Goal: Task Accomplishment & Management: Manage account settings

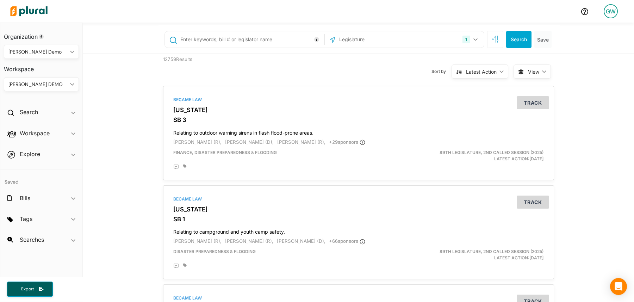
click at [62, 81] on div "[PERSON_NAME] DEMO" at bounding box center [37, 84] width 59 height 7
click at [46, 107] on link "DEMOCRACY REFORM" at bounding box center [38, 101] width 67 height 16
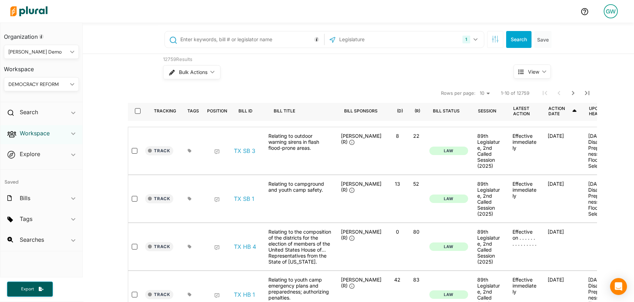
click at [36, 134] on h2 "Workspace" at bounding box center [35, 133] width 30 height 8
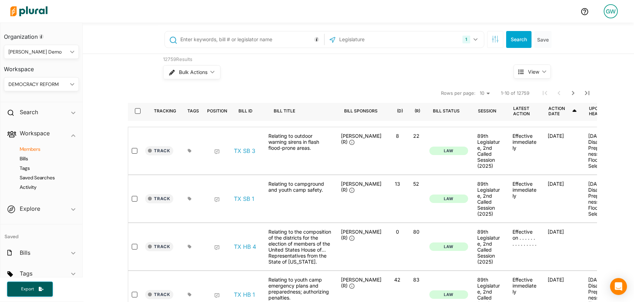
click at [31, 149] on h4 "Members" at bounding box center [43, 149] width 64 height 7
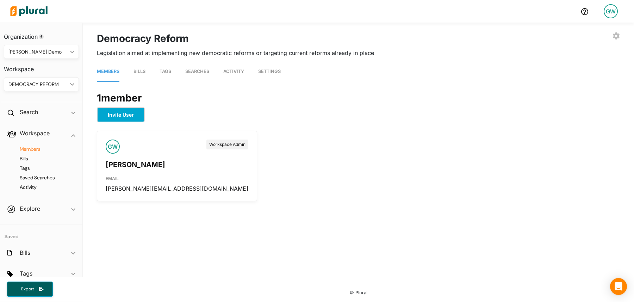
click at [130, 112] on button "Invite User" at bounding box center [121, 114] width 48 height 15
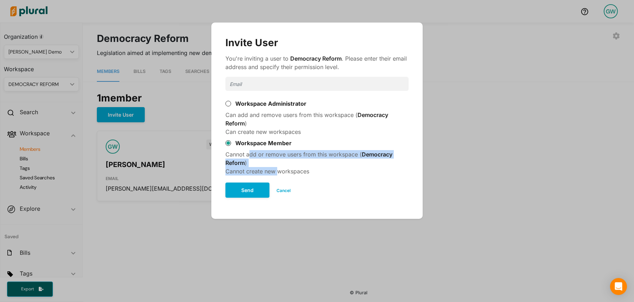
drag, startPoint x: 249, startPoint y: 155, endPoint x: 278, endPoint y: 173, distance: 34.9
click at [278, 173] on div "Cannot add or remove users from this workspace ( Democracy Reform ) Cannot crea…" at bounding box center [316, 162] width 183 height 25
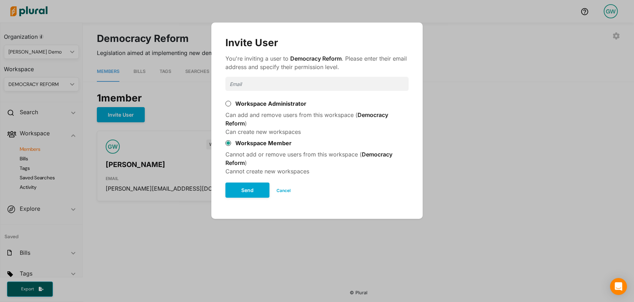
click at [284, 187] on button "Cancel" at bounding box center [283, 190] width 28 height 11
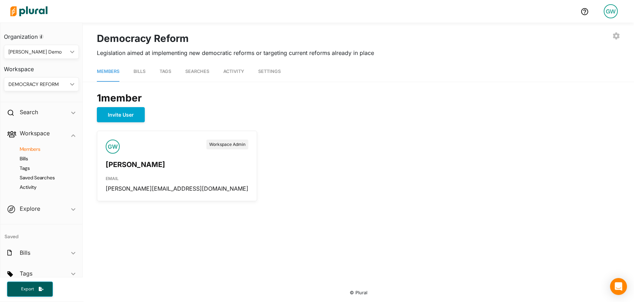
click at [170, 73] on span "Tags" at bounding box center [165, 71] width 12 height 5
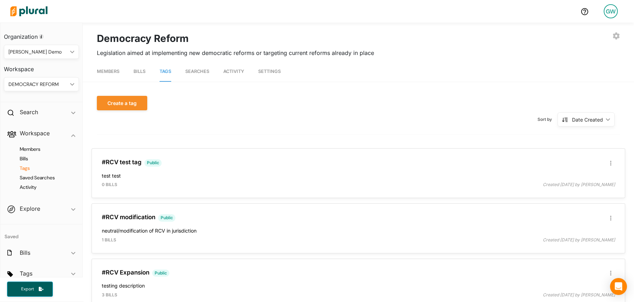
click at [27, 169] on h4 "Tags" at bounding box center [43, 168] width 64 height 7
click at [613, 162] on button "button" at bounding box center [610, 163] width 8 height 8
click at [578, 211] on div "Publish Tag" at bounding box center [588, 209] width 42 height 6
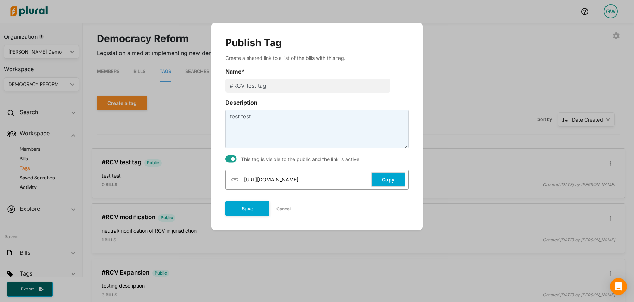
click at [384, 182] on button "Copy" at bounding box center [388, 179] width 34 height 15
click at [256, 206] on button "Save" at bounding box center [247, 207] width 44 height 15
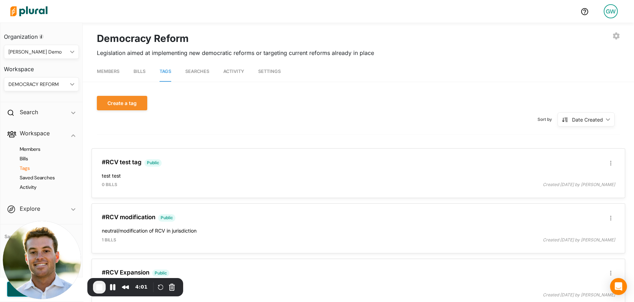
scroll to position [80, 0]
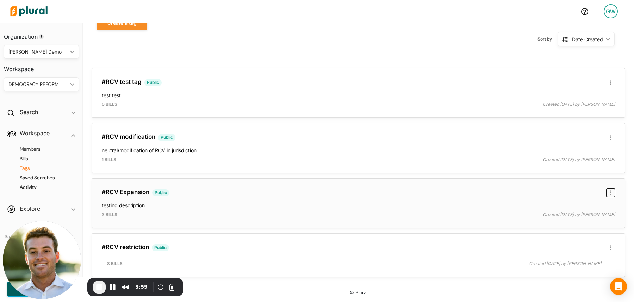
click at [612, 193] on button "button" at bounding box center [610, 192] width 8 height 8
click at [584, 240] on div "Publish Tag" at bounding box center [588, 239] width 42 height 6
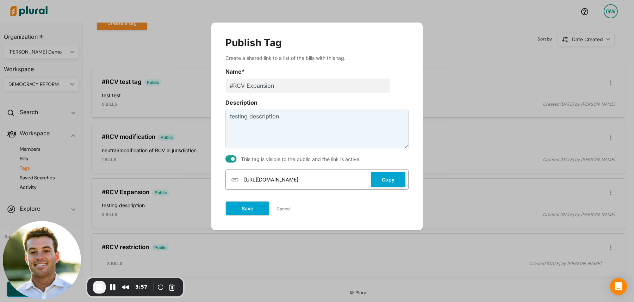
click at [253, 207] on button "Save" at bounding box center [247, 208] width 44 height 15
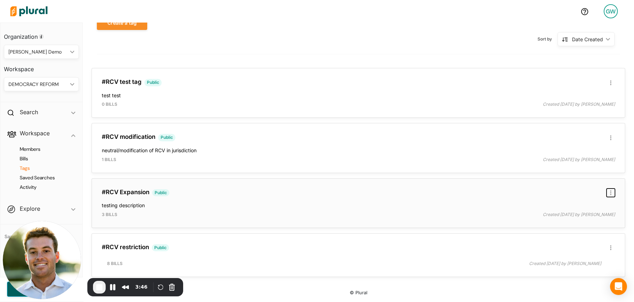
click at [609, 194] on button "button" at bounding box center [610, 192] width 8 height 8
click at [583, 237] on div "Publish Tag" at bounding box center [588, 239] width 42 height 6
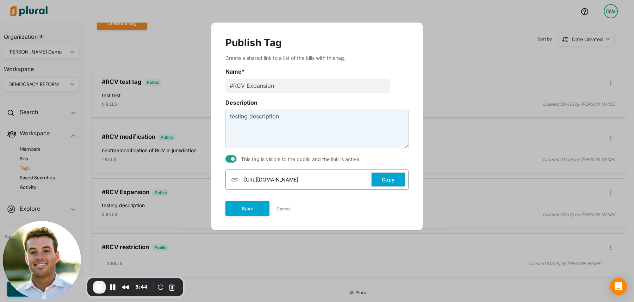
click at [397, 181] on button "Copy" at bounding box center [388, 179] width 34 height 15
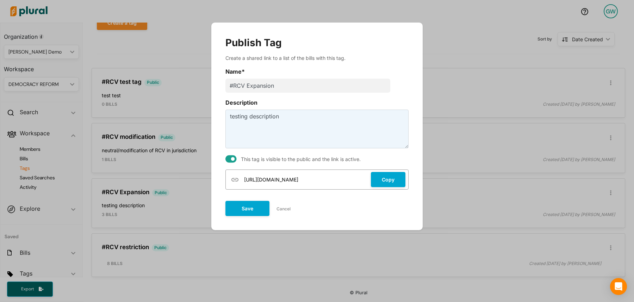
click at [282, 209] on button "Cancel" at bounding box center [283, 208] width 28 height 11
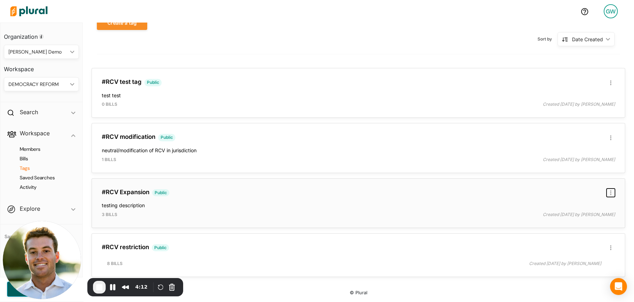
click at [612, 194] on button "button" at bounding box center [610, 192] width 8 height 8
click at [584, 240] on div "Publish Tag" at bounding box center [588, 239] width 42 height 6
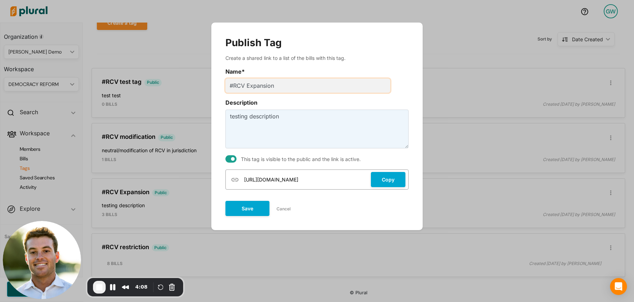
drag, startPoint x: 269, startPoint y: 87, endPoint x: 304, endPoint y: 87, distance: 34.9
click at [304, 87] on input "#RCV Expansion" at bounding box center [307, 86] width 165 height 14
drag, startPoint x: 251, startPoint y: 118, endPoint x: 293, endPoint y: 119, distance: 41.5
click at [293, 119] on textarea "testing description" at bounding box center [316, 128] width 183 height 39
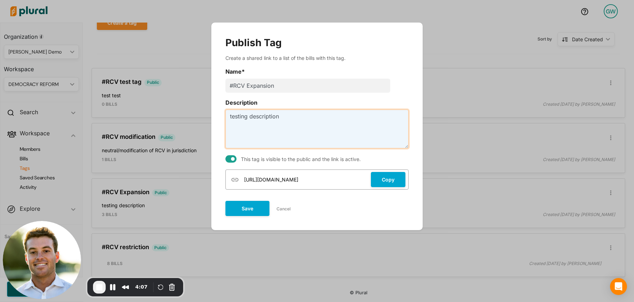
click at [293, 119] on textarea "testing description" at bounding box center [316, 128] width 183 height 39
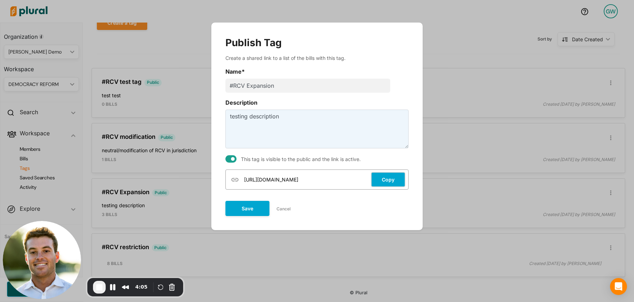
click at [377, 180] on button "Copy" at bounding box center [388, 179] width 34 height 15
click at [288, 209] on button "Cancel" at bounding box center [283, 208] width 28 height 11
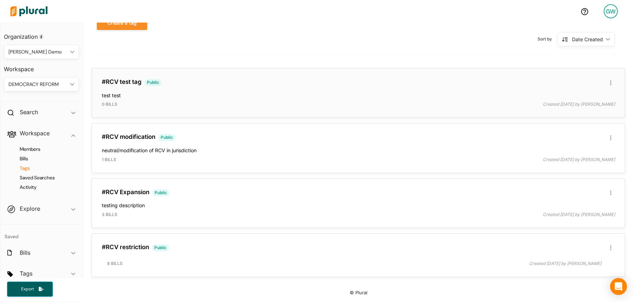
scroll to position [0, 0]
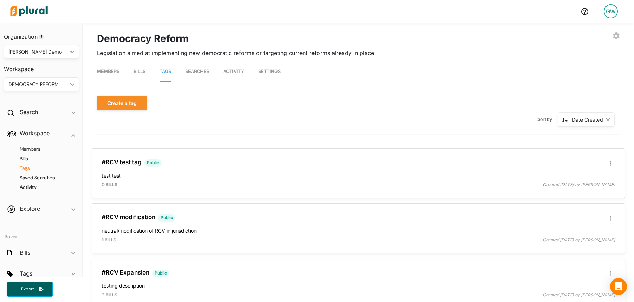
click at [45, 84] on div "DEMOCRACY REFORM" at bounding box center [37, 84] width 59 height 7
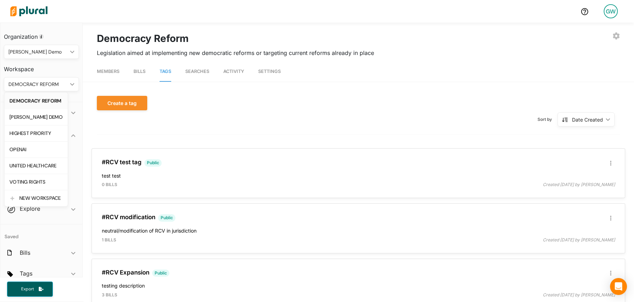
click at [35, 106] on link "DEMOCRACY REFORM" at bounding box center [36, 101] width 63 height 16
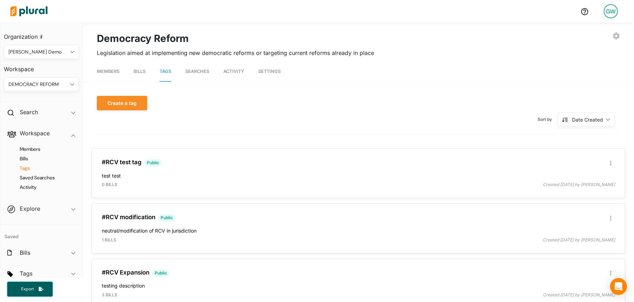
click at [175, 118] on div "Sort by Date Created ic_keyboard_arrow_down Date Created Date Created Alphanume…" at bounding box center [358, 119] width 523 height 18
drag, startPoint x: 232, startPoint y: 54, endPoint x: 344, endPoint y: 56, distance: 112.3
click at [344, 56] on span "Legislation aimed at implementing new democratic reforms or targeting current r…" at bounding box center [235, 52] width 277 height 13
click at [345, 132] on div "Create a tag Sort by Date Created ic_keyboard_arrow_down Date Created Date Crea…" at bounding box center [358, 115] width 523 height 39
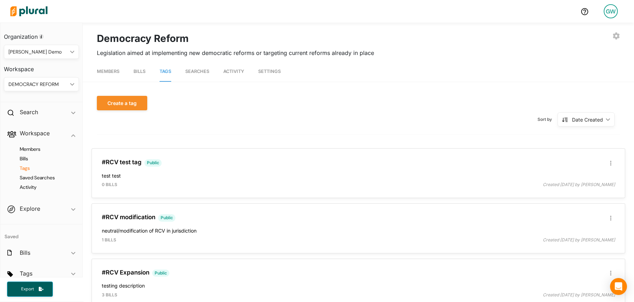
click at [602, 8] on link "GW" at bounding box center [610, 11] width 25 height 20
click at [577, 32] on link "Account Settings" at bounding box center [592, 32] width 62 height 18
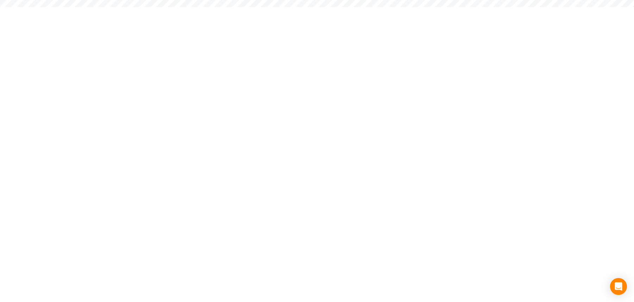
select select "NY"
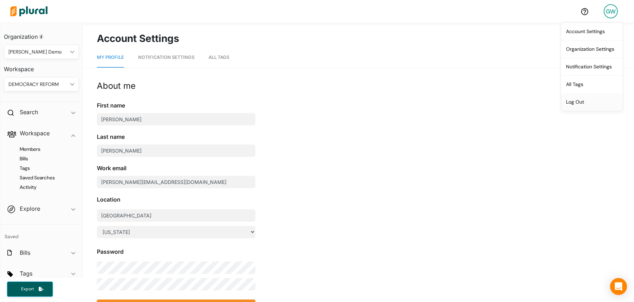
click at [575, 100] on link "Log Out" at bounding box center [592, 102] width 62 height 18
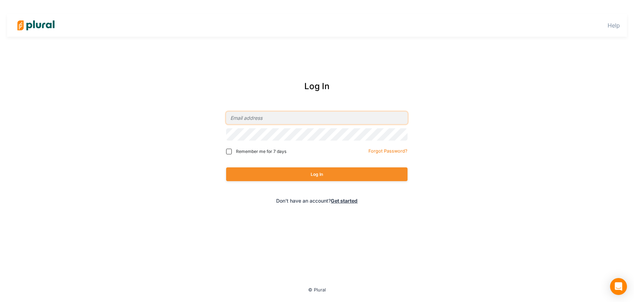
click at [266, 115] on input "email" at bounding box center [316, 118] width 181 height 12
type input "grayson@pluralpolicy.com"
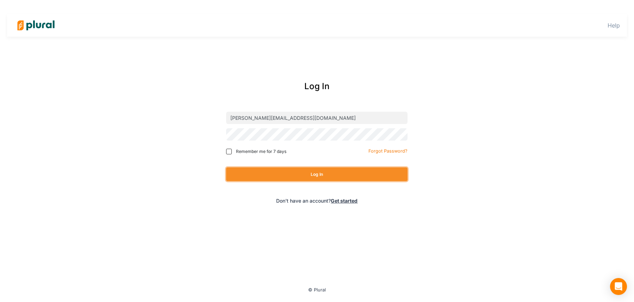
click at [268, 178] on button "Log In" at bounding box center [316, 174] width 181 height 14
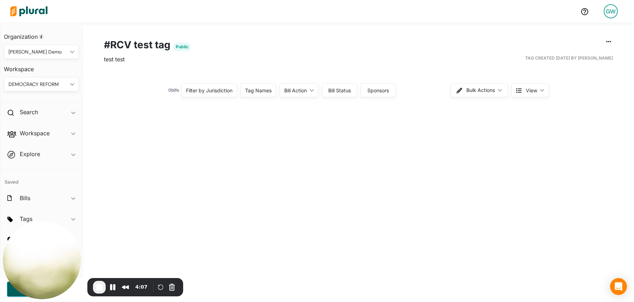
scroll to position [27, 0]
click at [534, 89] on span "View" at bounding box center [531, 90] width 11 height 7
click at [538, 108] on span "Table" at bounding box center [548, 108] width 42 height 6
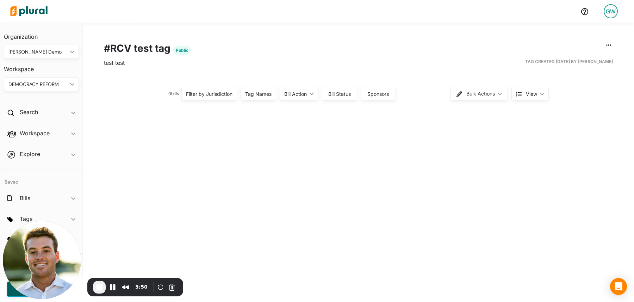
scroll to position [29, 0]
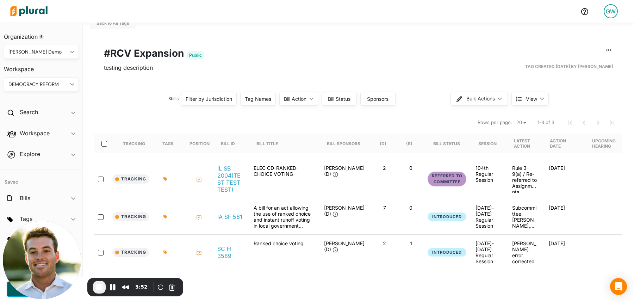
scroll to position [15, 0]
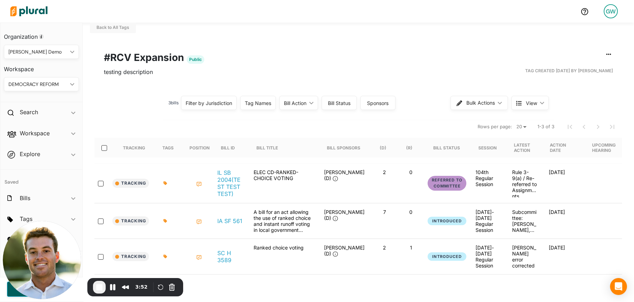
click at [523, 106] on span "View ic_keyboard_arrow_down" at bounding box center [529, 103] width 37 height 14
click at [540, 137] on span "Cards" at bounding box center [548, 136] width 42 height 6
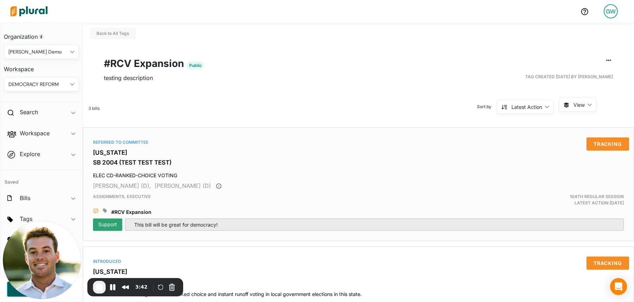
scroll to position [1, 0]
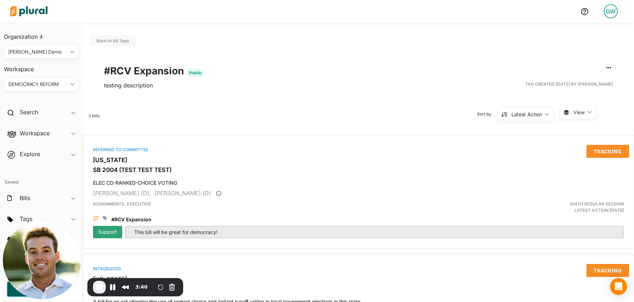
click at [573, 114] on span "View" at bounding box center [578, 111] width 11 height 7
click at [580, 133] on button "Table" at bounding box center [590, 128] width 62 height 16
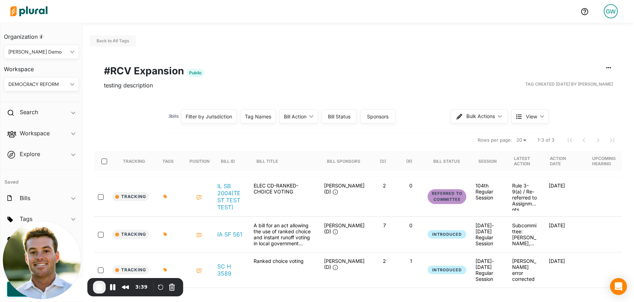
scroll to position [52, 0]
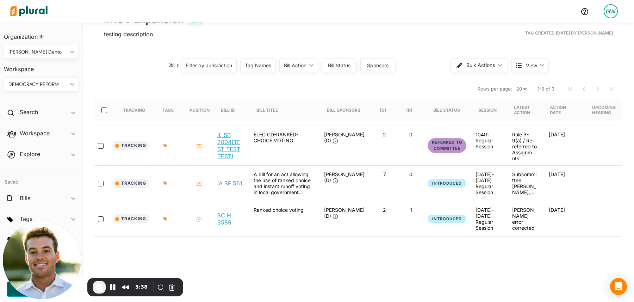
click at [224, 146] on link "IL SB 2004 (TEST TEST TEST)" at bounding box center [229, 145] width 25 height 28
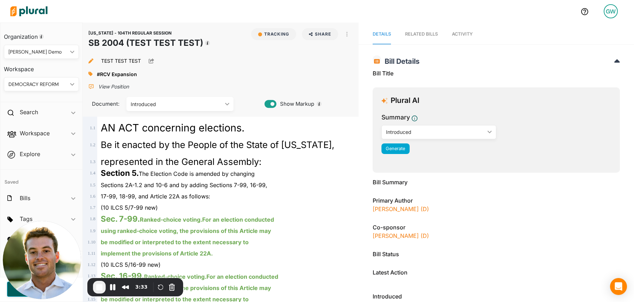
click at [463, 36] on span "Activity" at bounding box center [462, 33] width 21 height 5
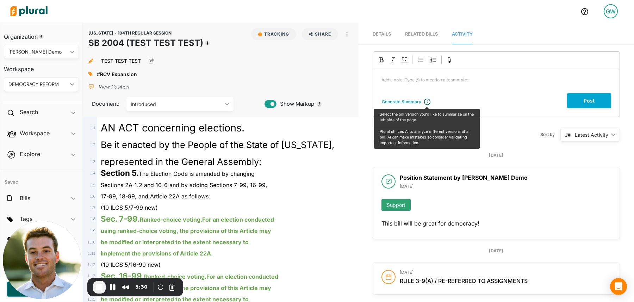
click at [383, 35] on span "Details" at bounding box center [381, 33] width 18 height 5
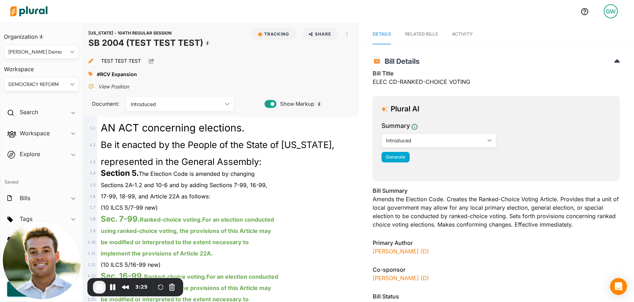
click at [460, 25] on link "Activity" at bounding box center [462, 34] width 21 height 20
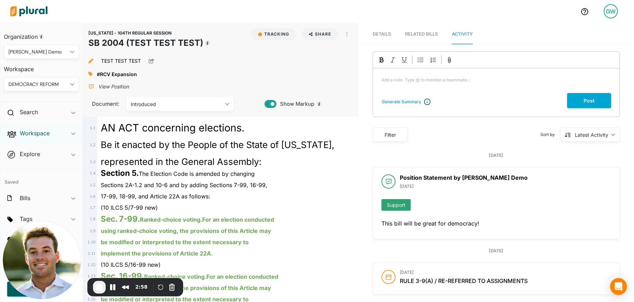
click at [40, 133] on h2 "Workspace" at bounding box center [35, 133] width 30 height 8
click at [35, 150] on h4 "Members" at bounding box center [43, 149] width 64 height 7
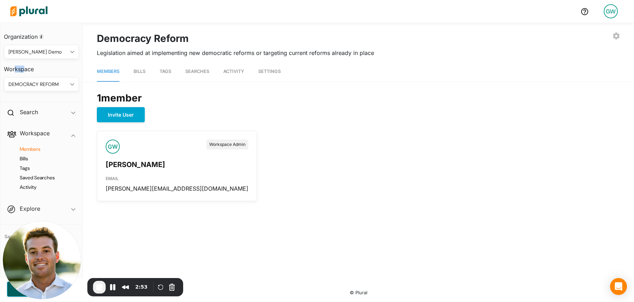
drag, startPoint x: 14, startPoint y: 67, endPoint x: 26, endPoint y: 67, distance: 11.3
click at [26, 67] on h3 "Workspace" at bounding box center [41, 66] width 75 height 15
click at [120, 113] on button "Invite User" at bounding box center [121, 114] width 48 height 15
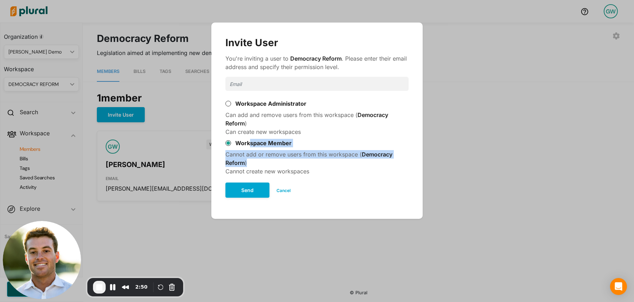
drag, startPoint x: 249, startPoint y: 140, endPoint x: 305, endPoint y: 162, distance: 59.5
click at [305, 162] on form "You're inviting a user to Democracy Reform . Please enter their email address a…" at bounding box center [316, 129] width 183 height 150
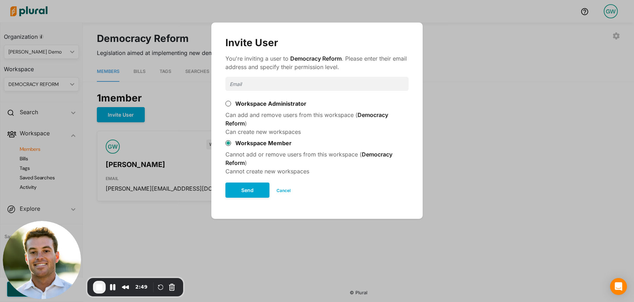
click at [260, 137] on div "Workspace Member" at bounding box center [316, 143] width 183 height 14
click at [285, 189] on button "Cancel" at bounding box center [283, 190] width 28 height 11
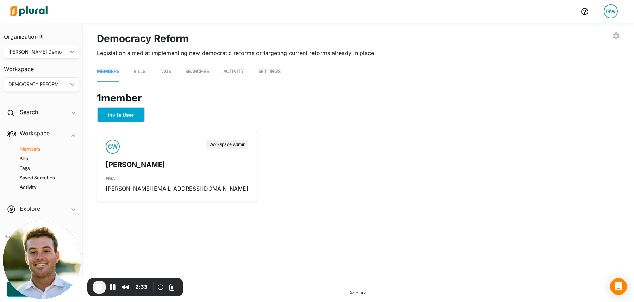
click at [135, 115] on button "Invite User" at bounding box center [121, 114] width 48 height 15
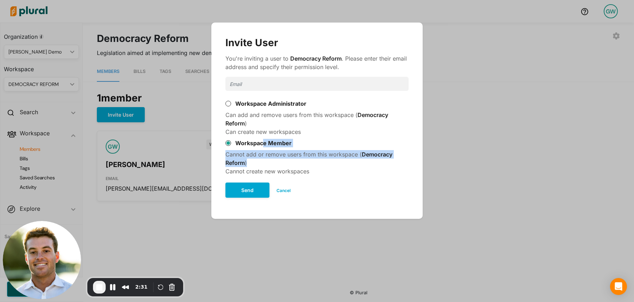
drag, startPoint x: 263, startPoint y: 144, endPoint x: 279, endPoint y: 158, distance: 21.5
click at [279, 158] on form "You're inviting a user to Democracy Reform . Please enter their email address a…" at bounding box center [316, 129] width 183 height 150
click at [279, 158] on div "Cannot add or remove users from this workspace ( Democracy Reform ) Cannot crea…" at bounding box center [316, 162] width 183 height 25
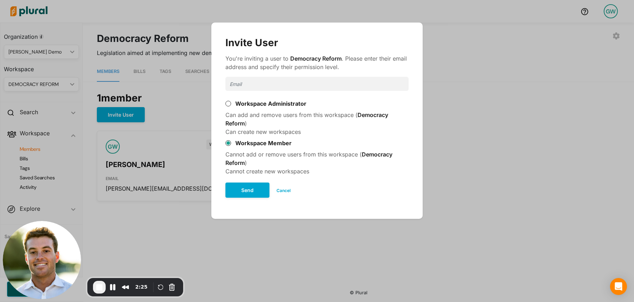
click at [287, 192] on button "Cancel" at bounding box center [283, 190] width 28 height 11
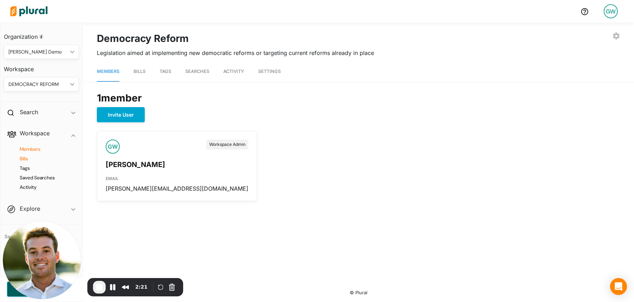
click at [25, 159] on h4 "Bills" at bounding box center [43, 158] width 64 height 7
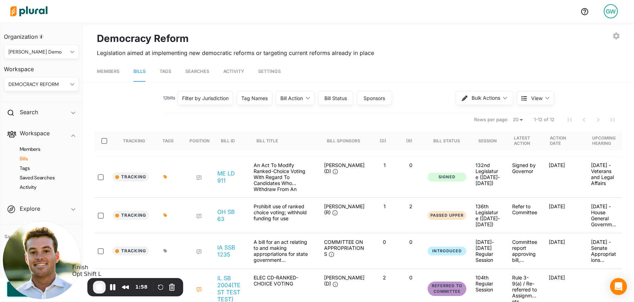
click at [100, 289] on span "End Recording" at bounding box center [99, 287] width 8 height 8
